Goal: Information Seeking & Learning: Learn about a topic

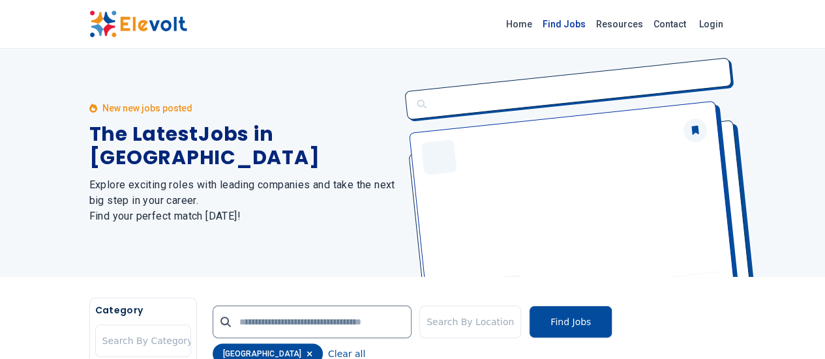
click at [591, 28] on link "Find Jobs" at bounding box center [563, 24] width 53 height 21
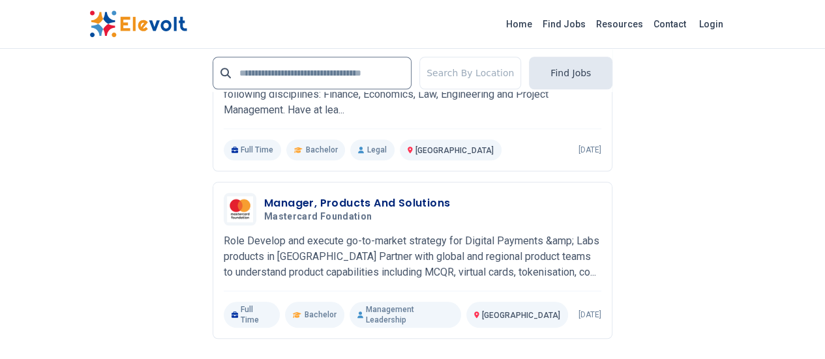
scroll to position [3033, 0]
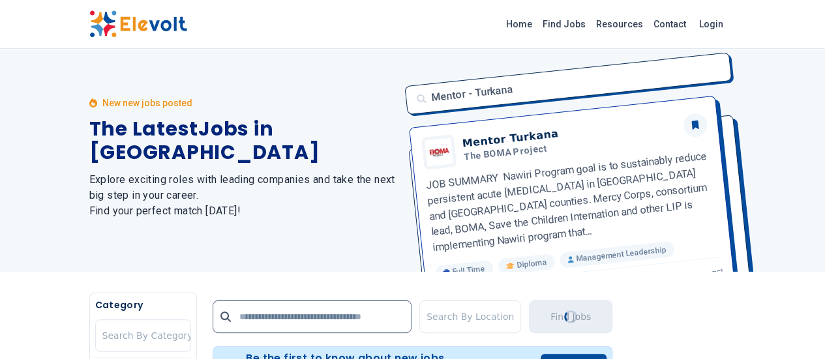
scroll to position [0, 0]
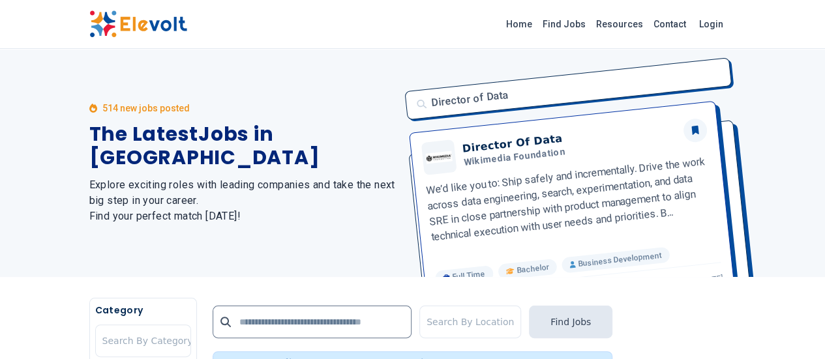
click at [374, 19] on div "Home Find Jobs Resources Contact Login" at bounding box center [413, 23] width 668 height 27
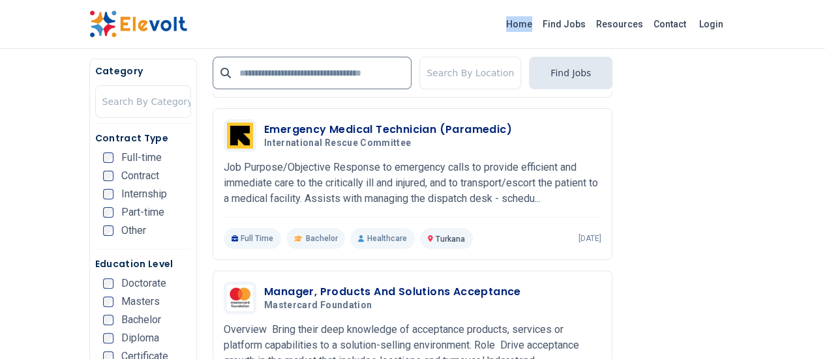
scroll to position [2551, 0]
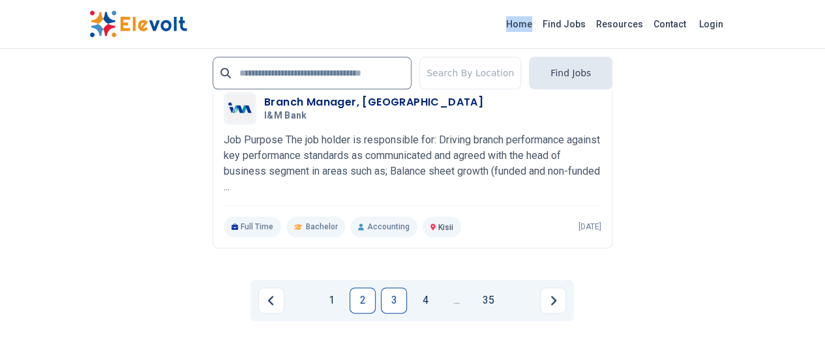
click at [388, 288] on link "3" at bounding box center [394, 301] width 26 height 26
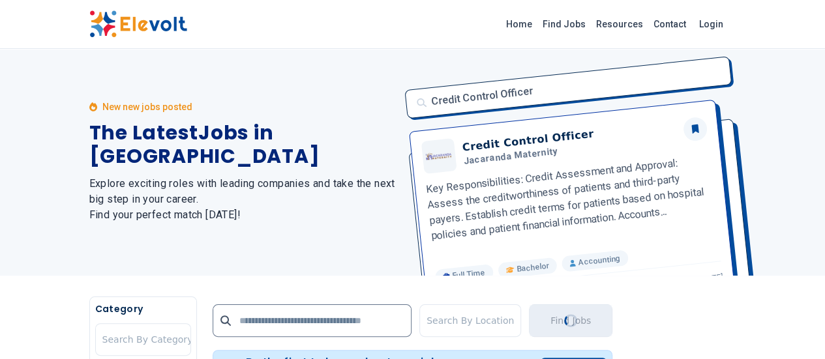
scroll to position [0, 0]
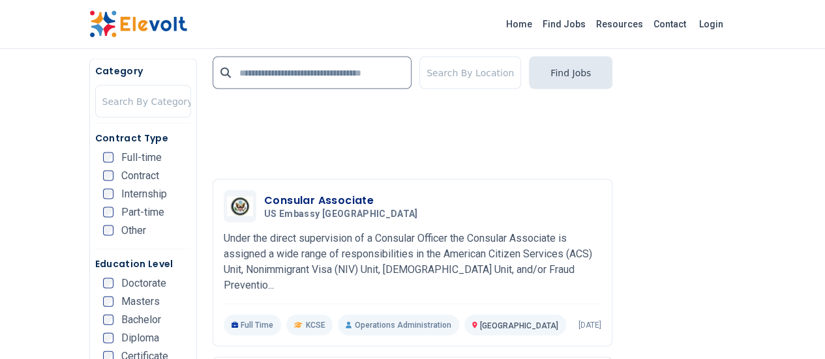
scroll to position [1250, 0]
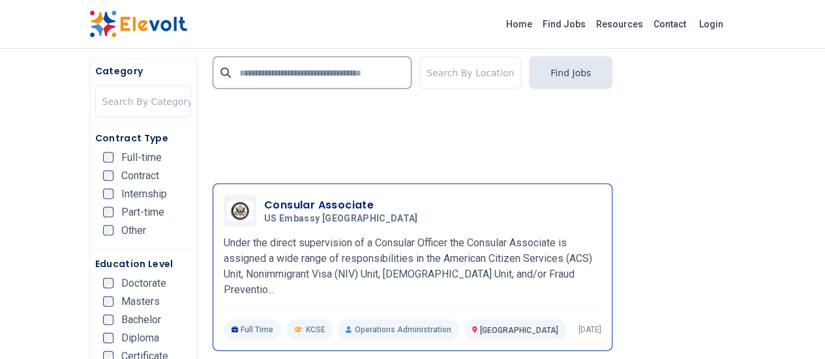
click at [287, 198] on h3 "Consular Associate" at bounding box center [343, 206] width 159 height 16
